Goal: Transaction & Acquisition: Purchase product/service

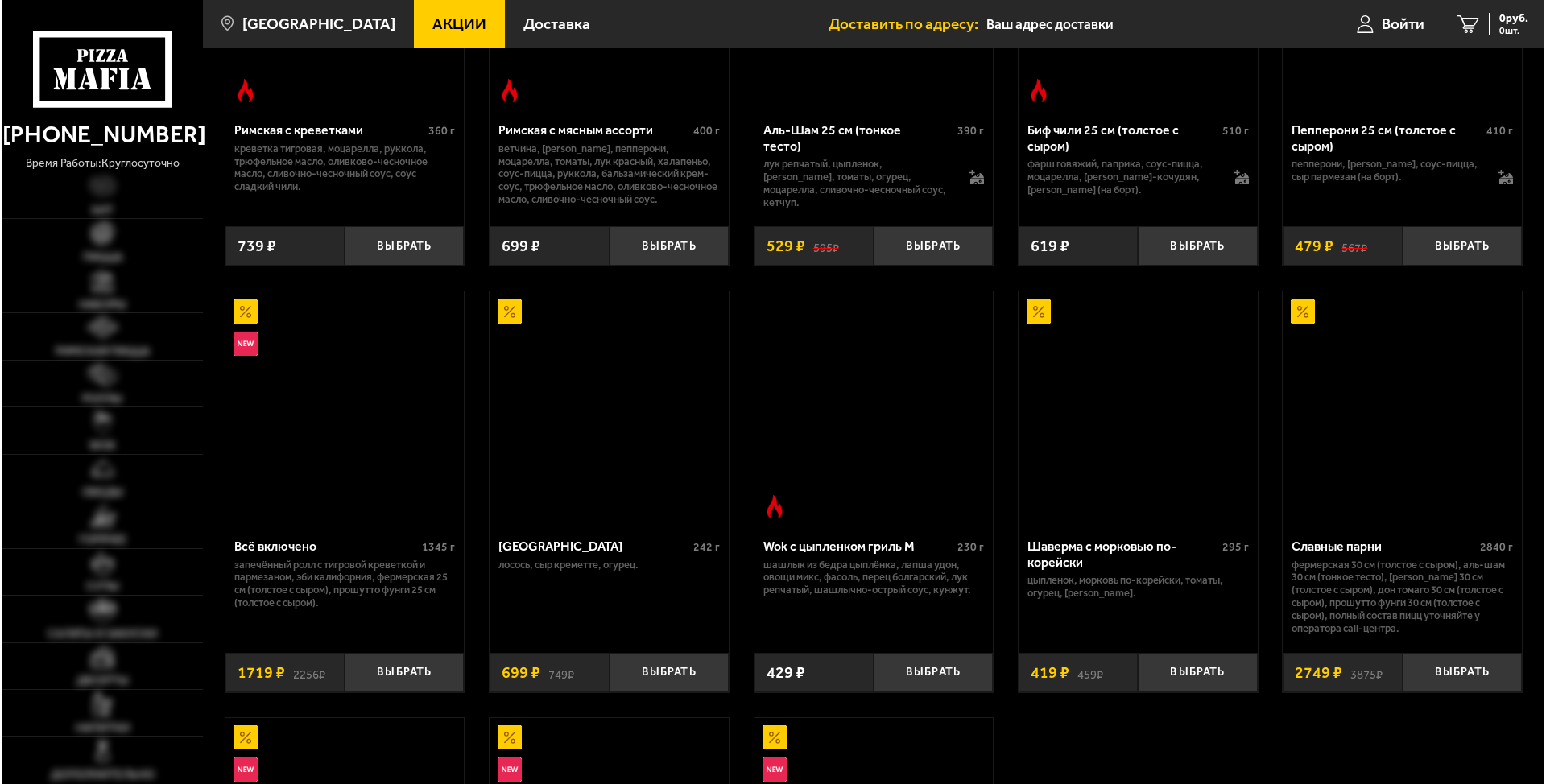
scroll to position [653, 0]
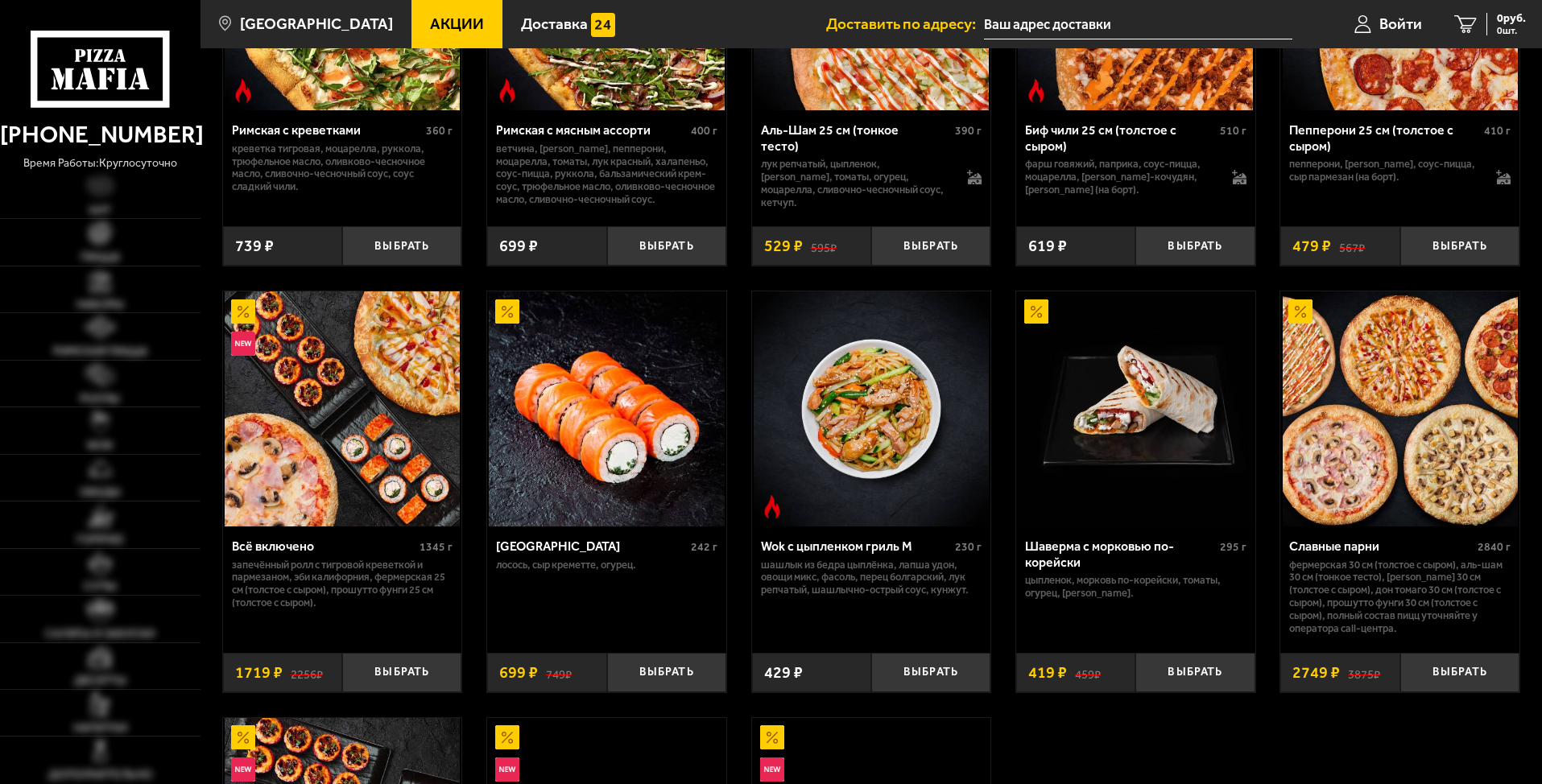
click at [574, 491] on img at bounding box center [606, 409] width 235 height 235
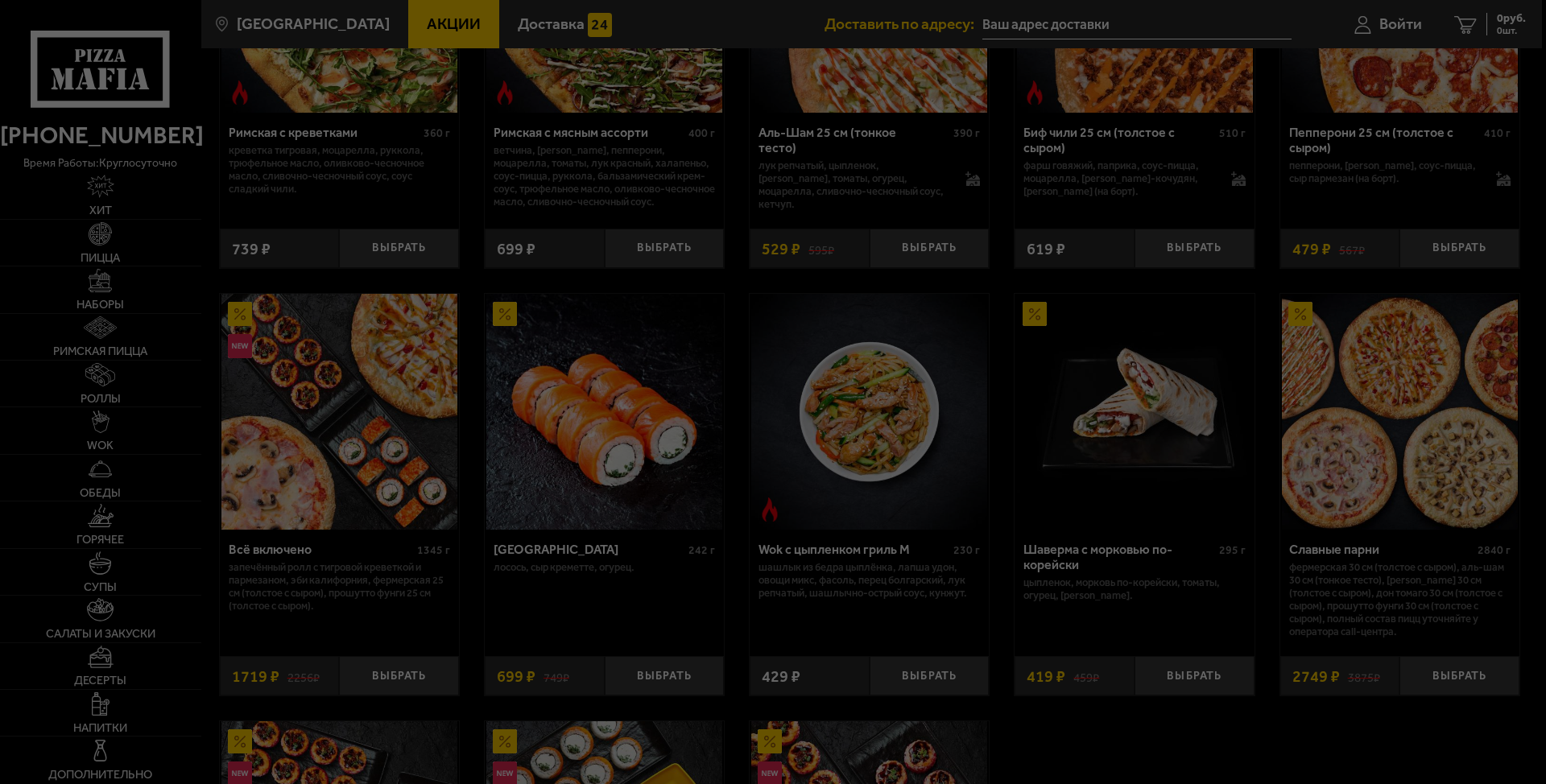
scroll to position [147, 254]
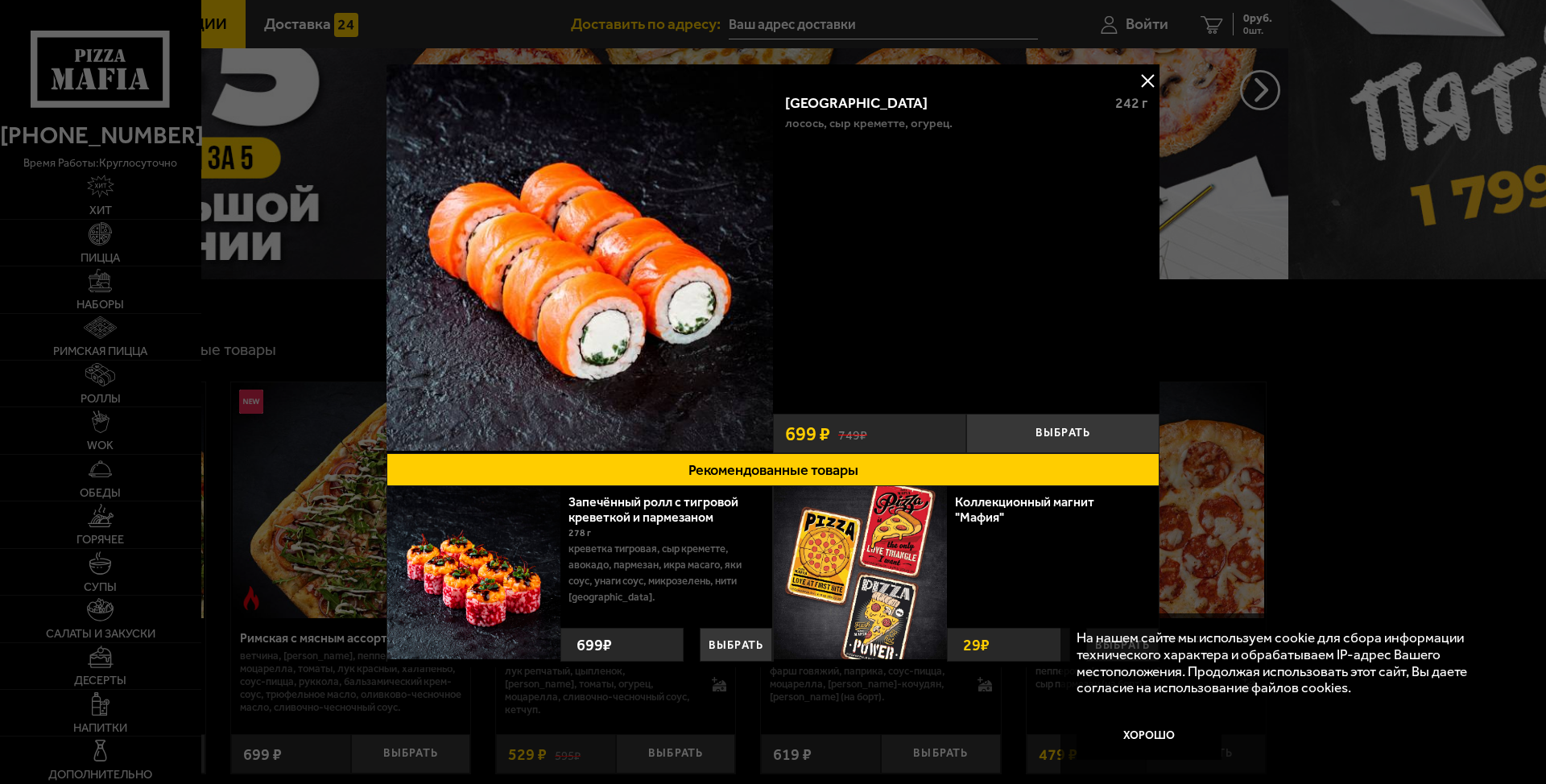
scroll to position [962, 322]
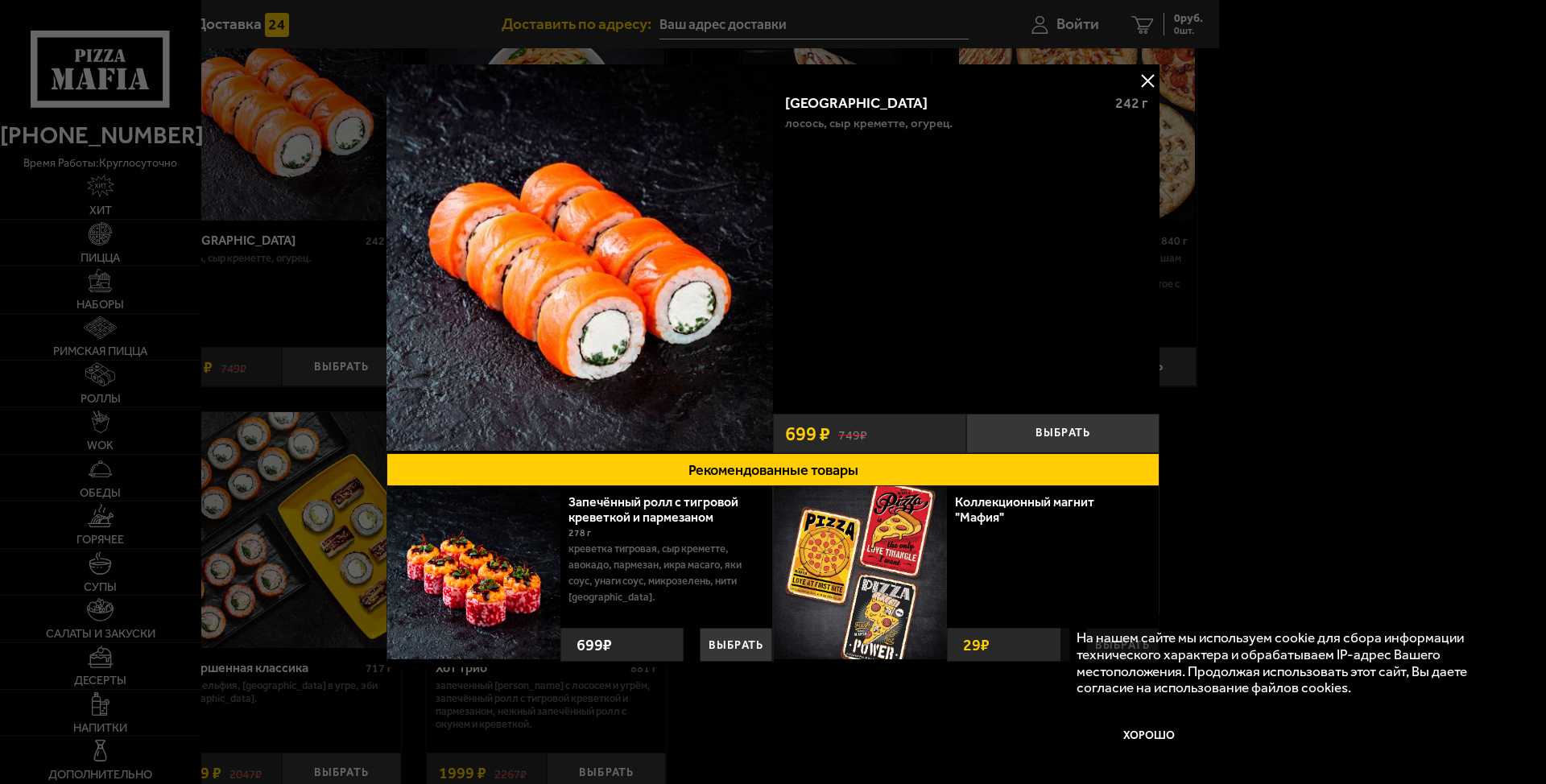
click at [819, 71] on div "Филадельфия 242 г лосось, Сыр креметте, огурец. Выбрать 749 ₽ 699 ₽" at bounding box center [966, 259] width 386 height 389
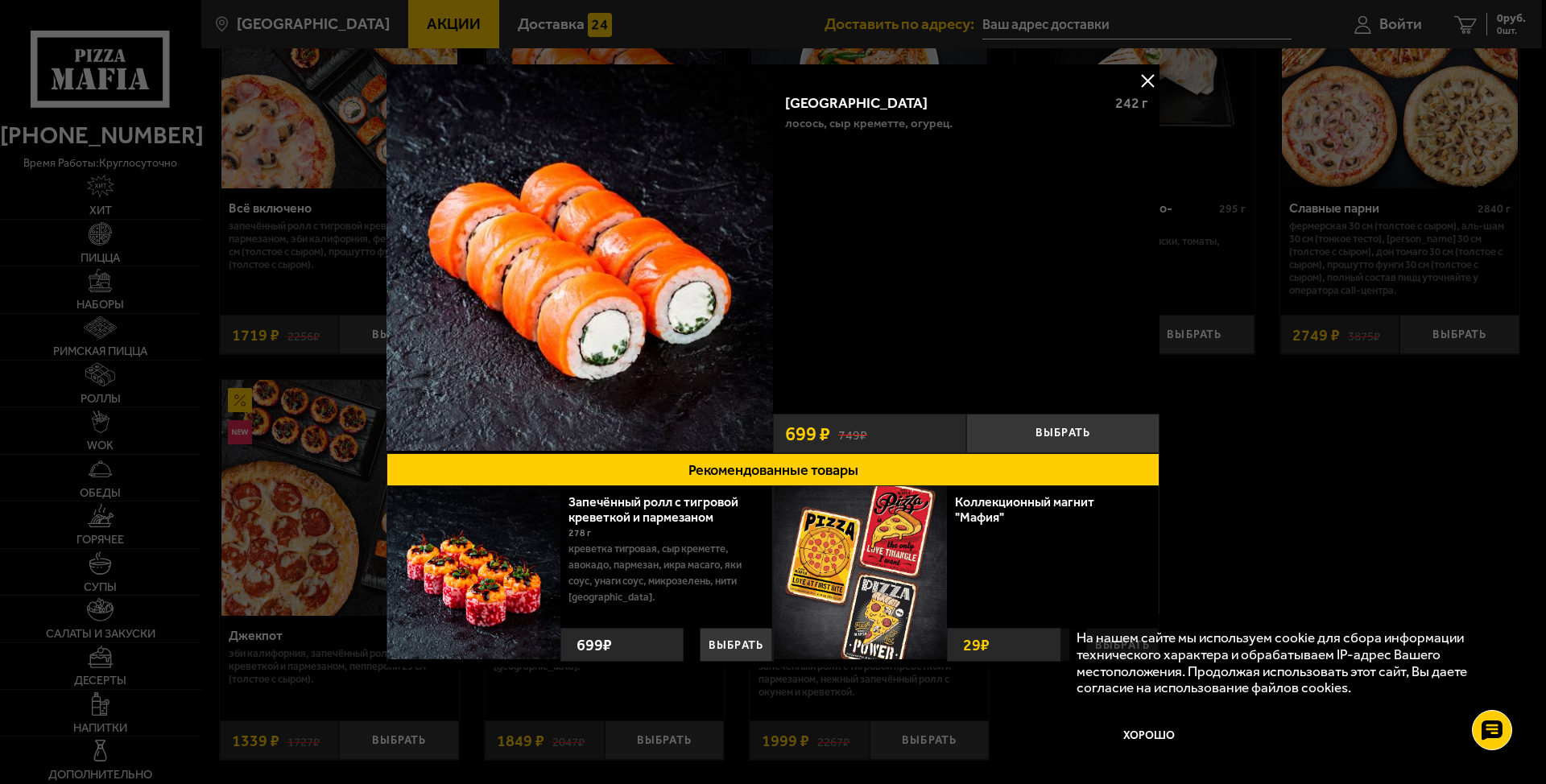
scroll to position [205, 0]
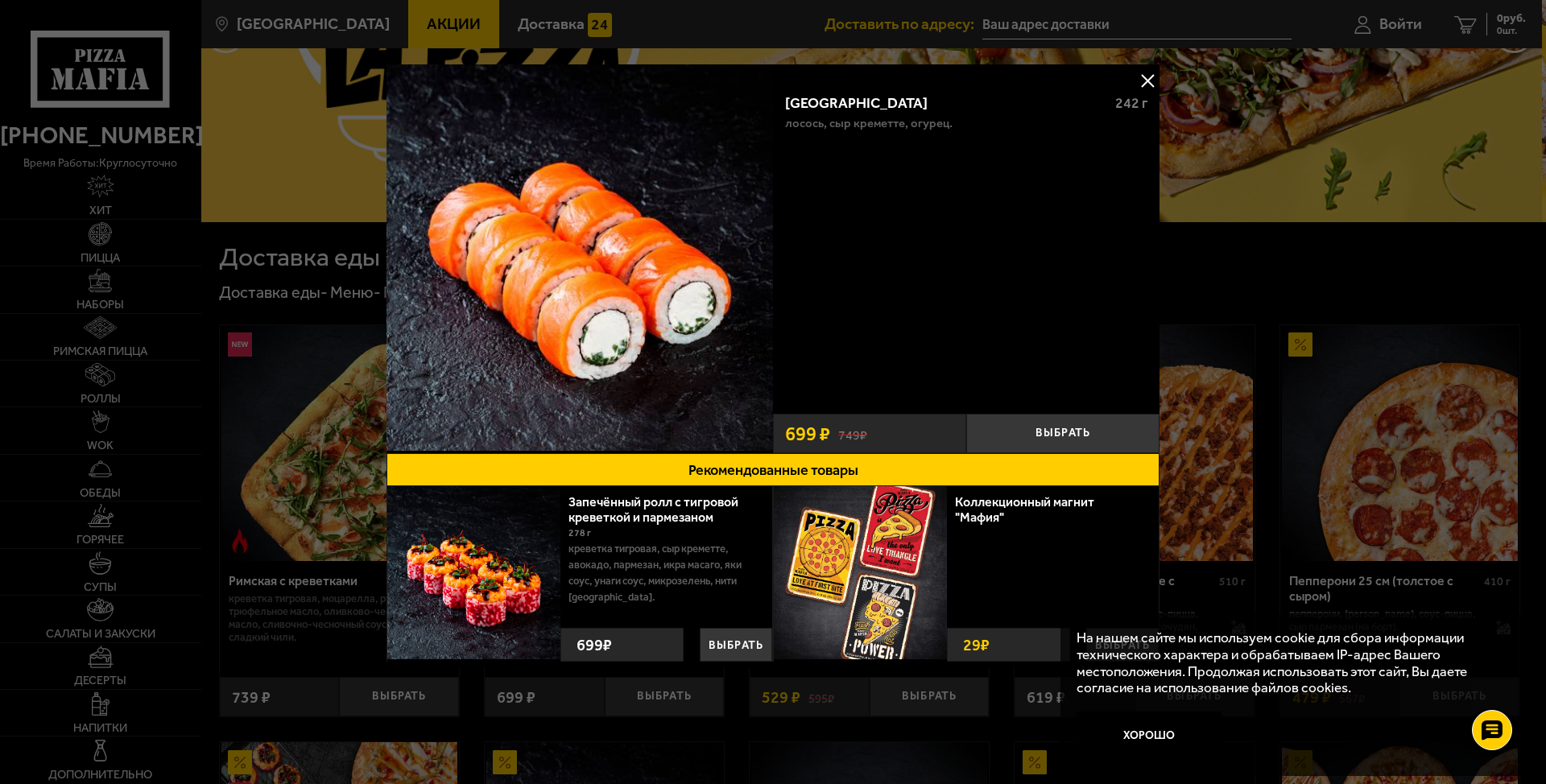
click at [783, 413] on div "Филадельфия 242 г лосось, Сыр креметте, огурец. Выбрать 749 ₽ 699 ₽" at bounding box center [966, 259] width 386 height 389
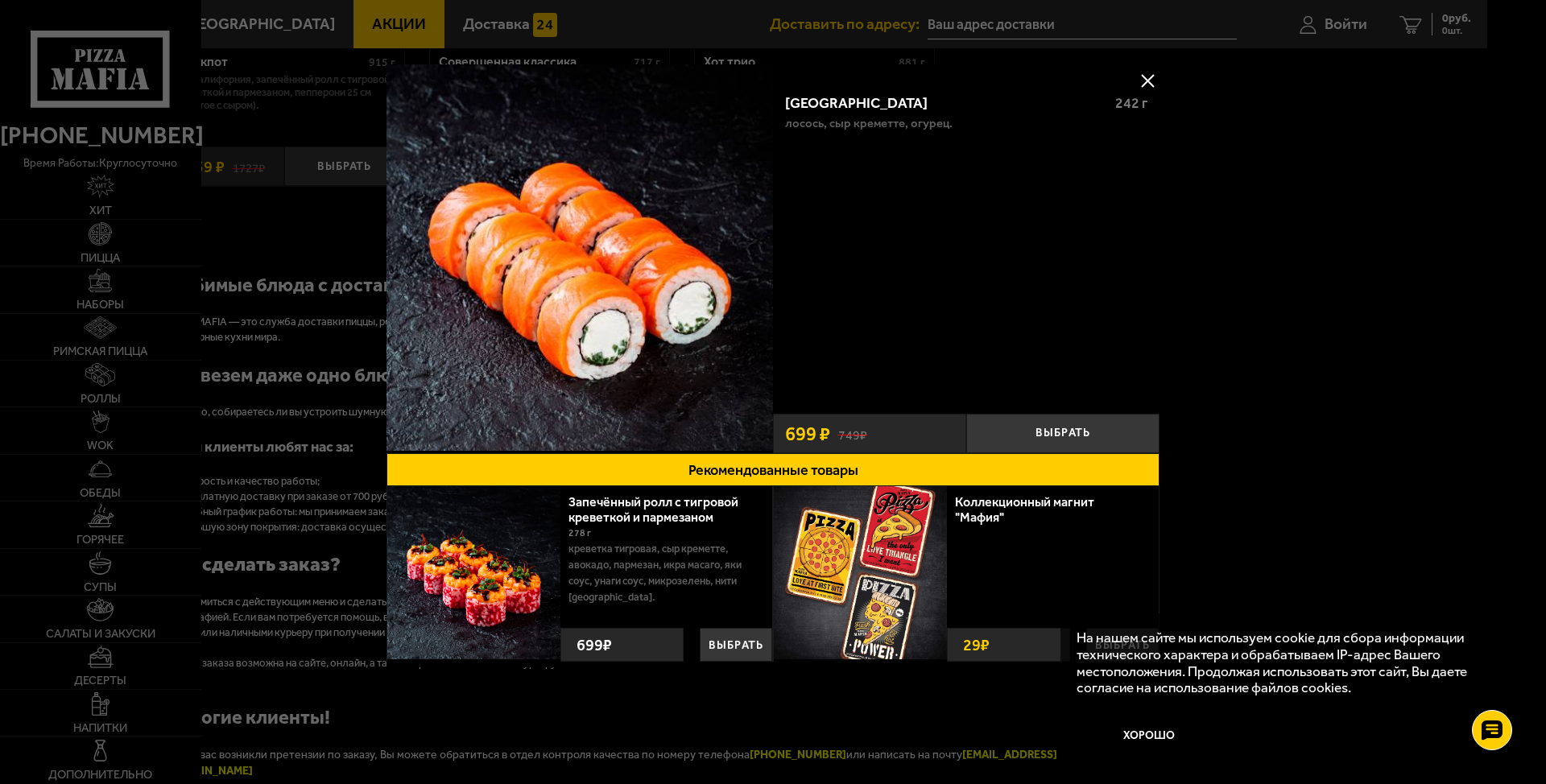
scroll to position [144, 456]
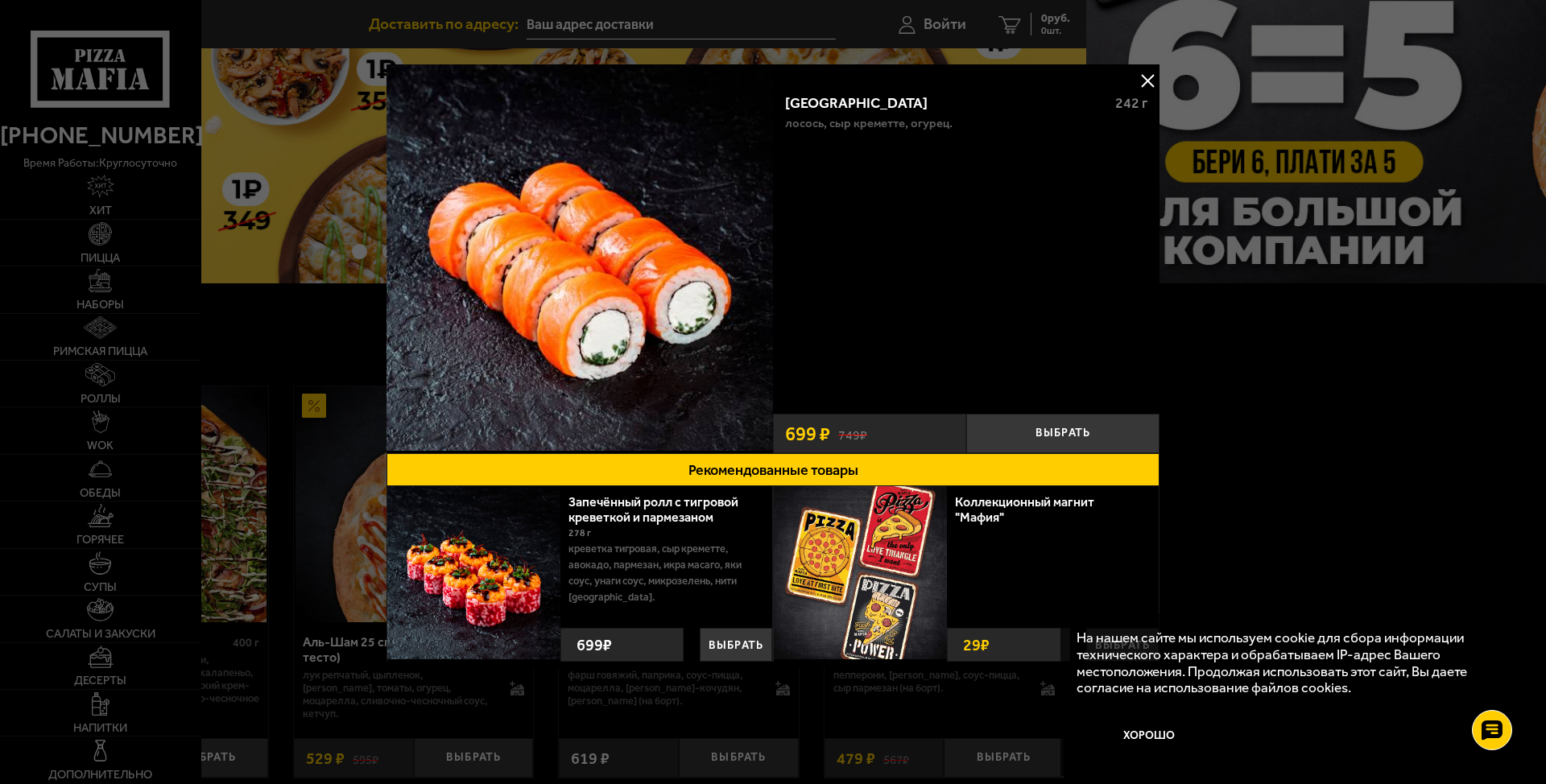
click at [824, 447] on div "749 ₽ 699 ₽" at bounding box center [869, 433] width 193 height 39
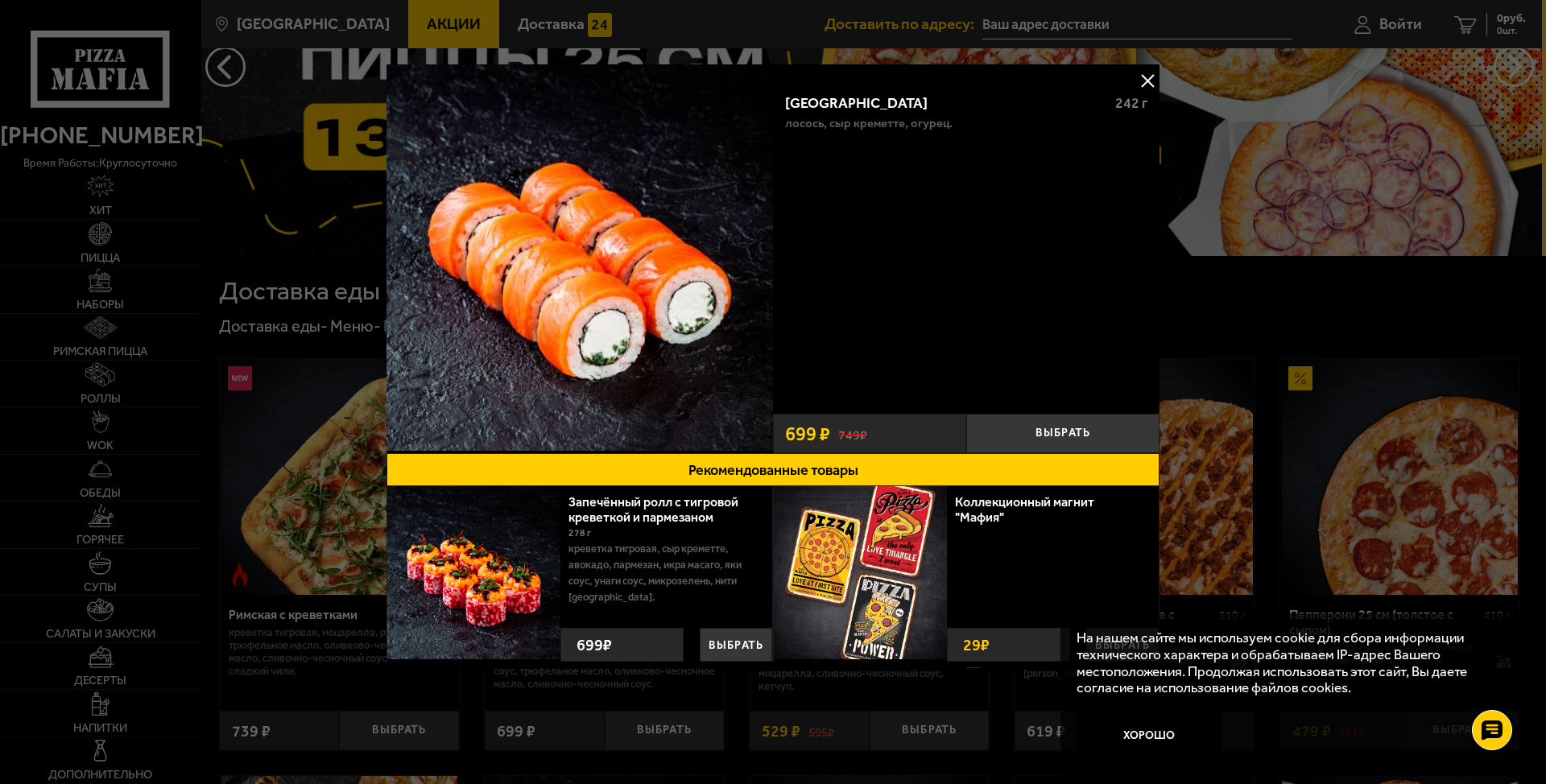
scroll to position [669, 0]
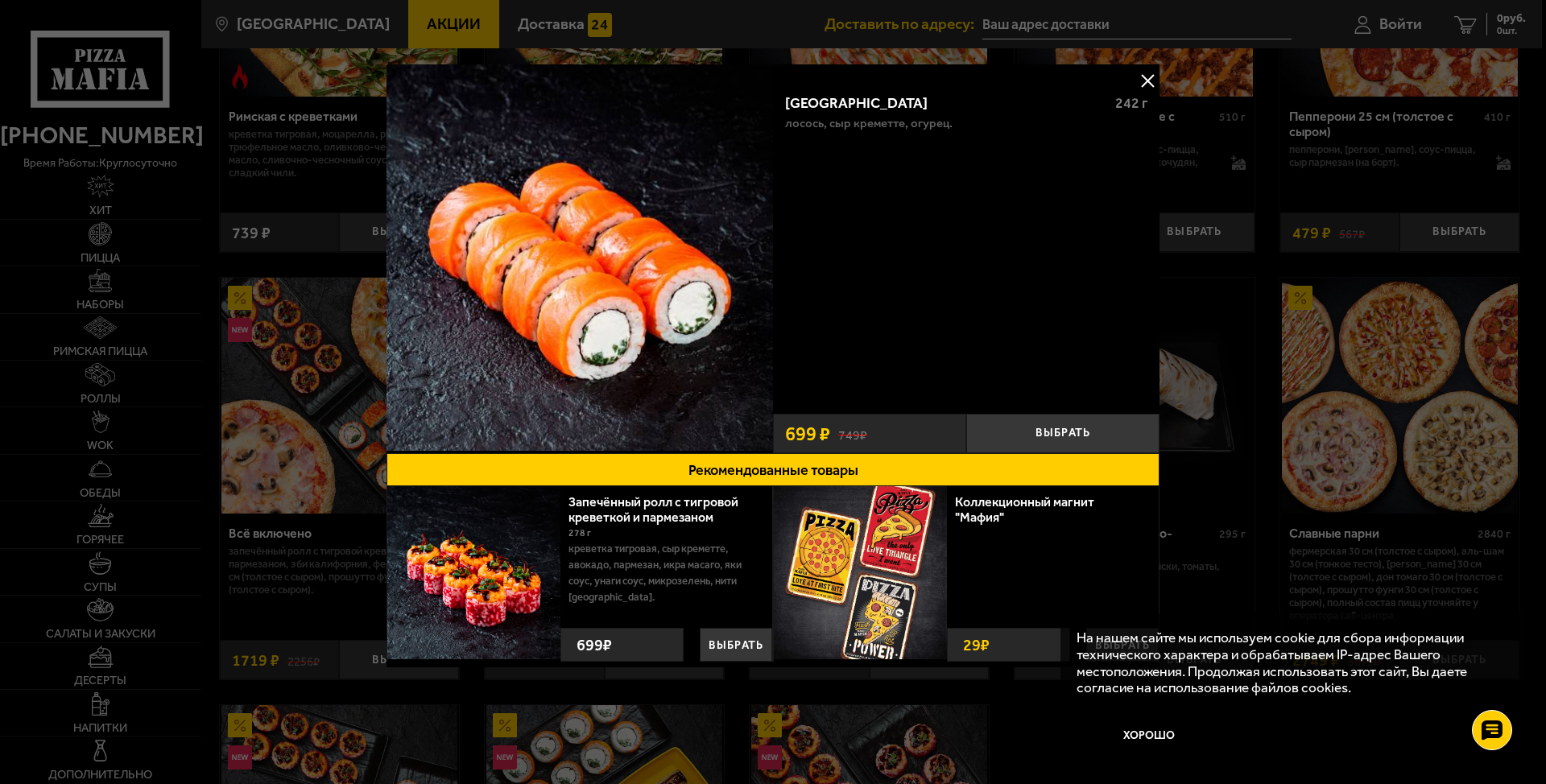
click at [1164, 23] on div at bounding box center [773, 392] width 1546 height 784
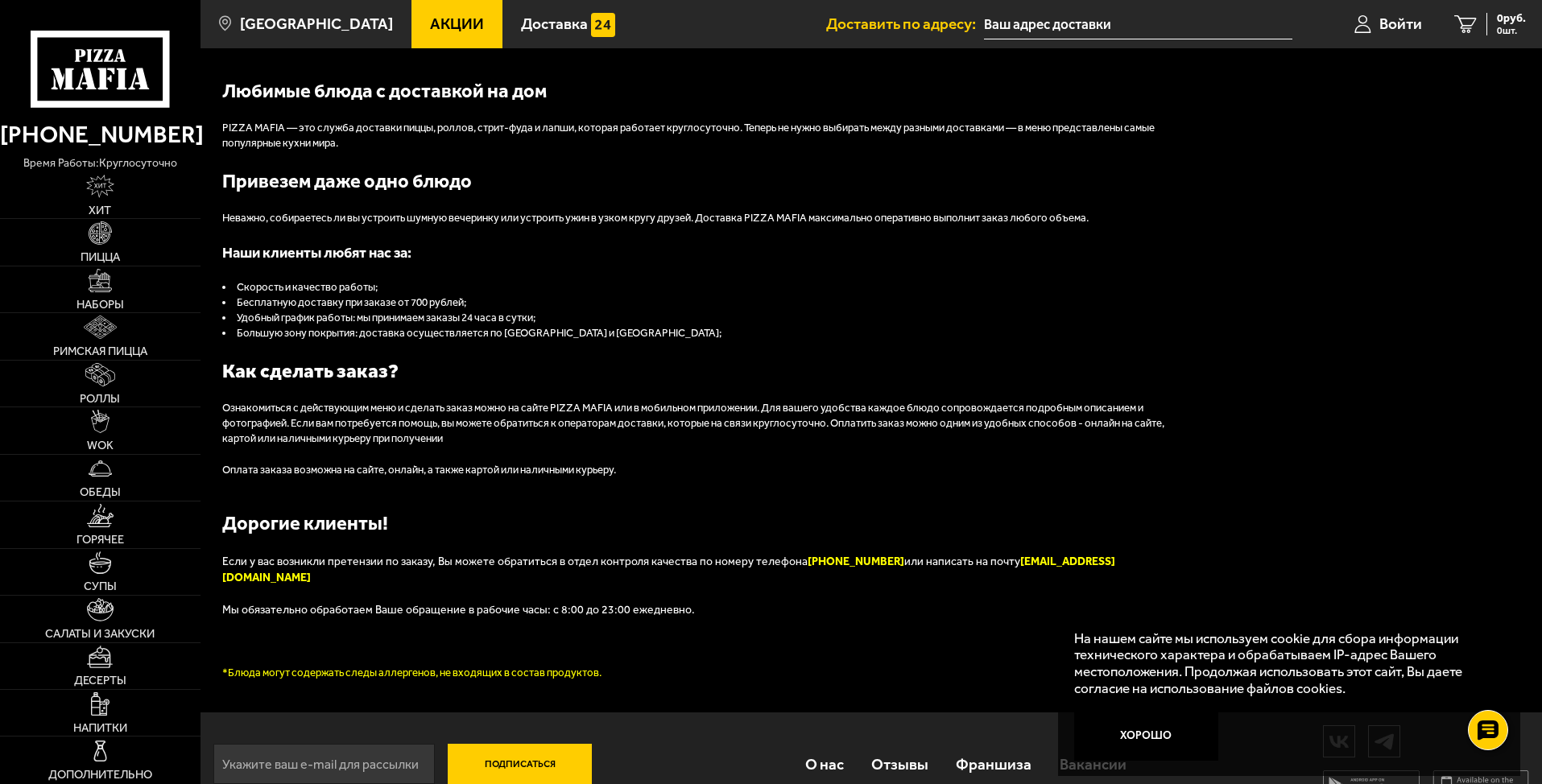
scroll to position [1806, 0]
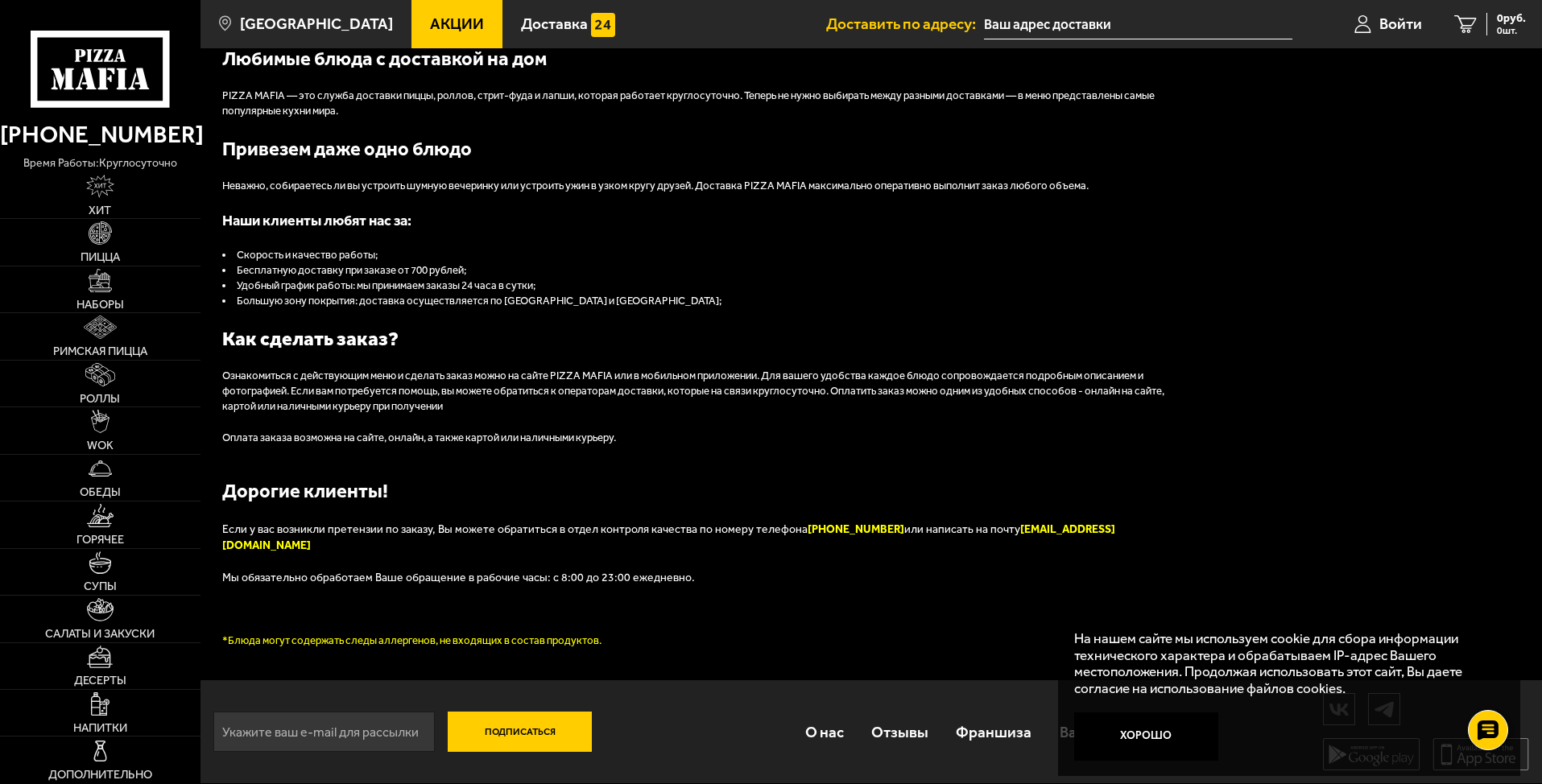
click at [500, 733] on button "Подписаться" at bounding box center [520, 732] width 145 height 40
